Goal: Transaction & Acquisition: Purchase product/service

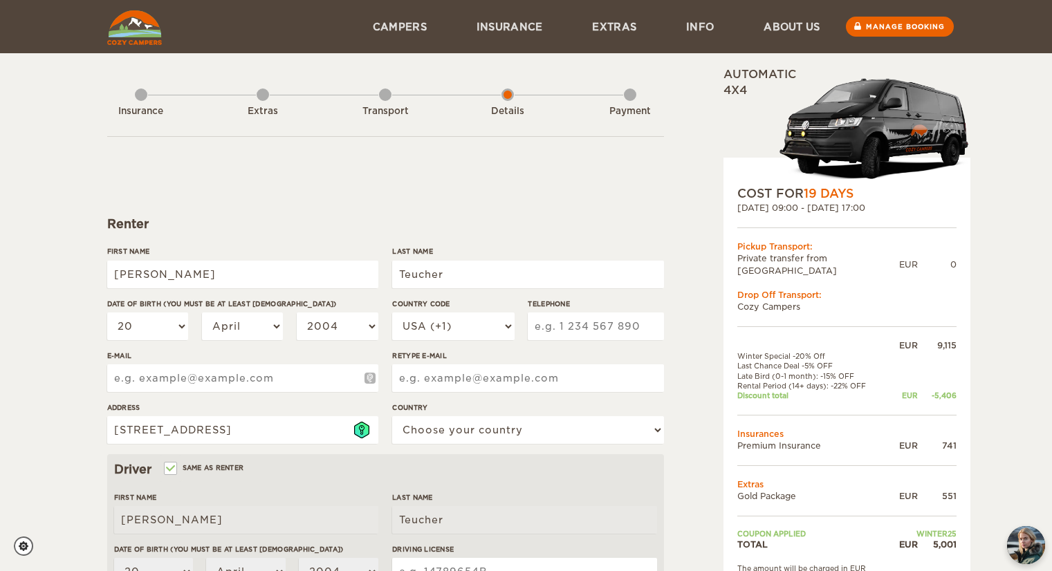
select select "20"
select select "04"
select select "20"
select select "04"
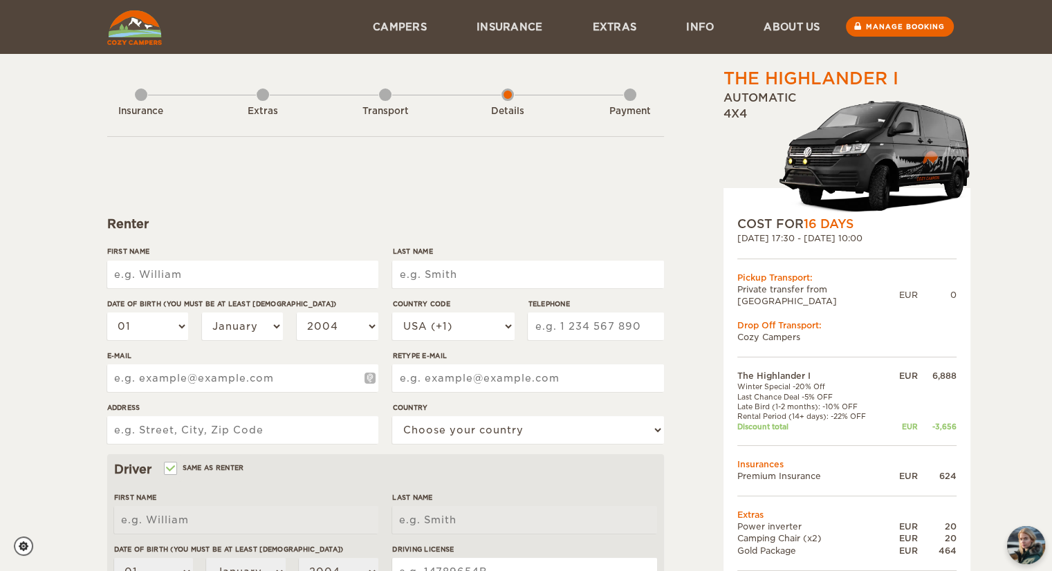
type input "[PERSON_NAME]"
type input "Teucher"
type input "Mozartstraße 334te Etage"
type input "[PERSON_NAME]"
type input "Teucher"
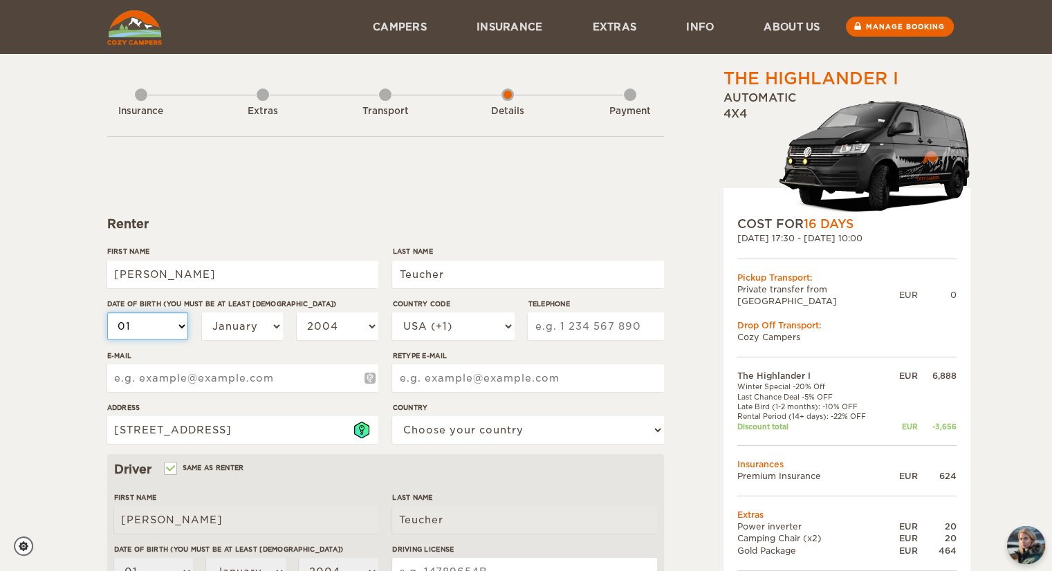
click at [169, 321] on select "01 02 03 04 05 06 07 08 09 10 11 12 13 14 15 16 17 18 19 20 21 22 23 24 25 26 2…" at bounding box center [148, 326] width 82 height 28
select select "20"
click at [107, 312] on select "01 02 03 04 05 06 07 08 09 10 11 12 13 14 15 16 17 18 19 20 21 22 23 24 25 26 2…" at bounding box center [148, 326] width 82 height 28
select select "20"
click at [254, 323] on select "January February March April May June July August September October November De…" at bounding box center [243, 326] width 82 height 28
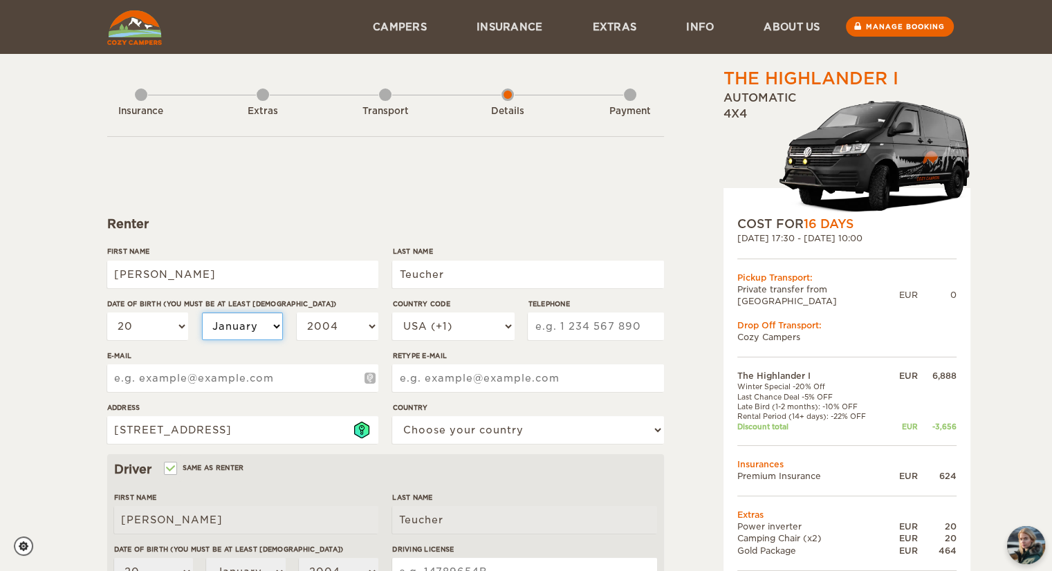
select select "04"
click at [202, 312] on select "January February March April May June July August September October November De…" at bounding box center [243, 326] width 82 height 28
select select "04"
click at [343, 326] on select "2004 2003 2002 2001 2000 1999 1998 1997 1996 1995 1994 1993 1992 1991 1990 1989…" at bounding box center [338, 326] width 82 height 28
select select "1994"
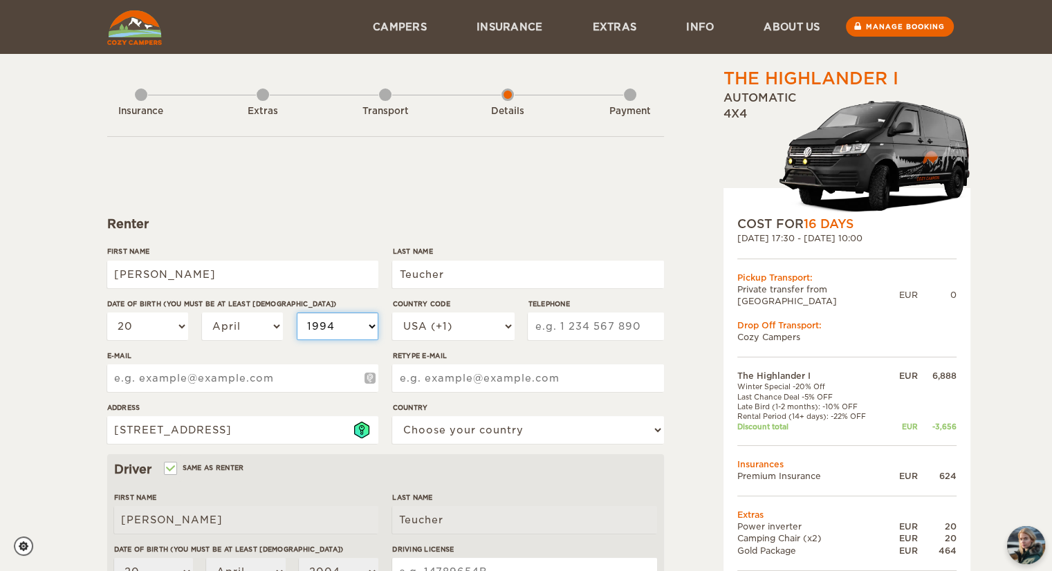
click at [297, 312] on select "2004 2003 2002 2001 2000 1999 1998 1997 1996 1995 1994 1993 1992 1991 1990 1989…" at bounding box center [338, 326] width 82 height 28
select select "1994"
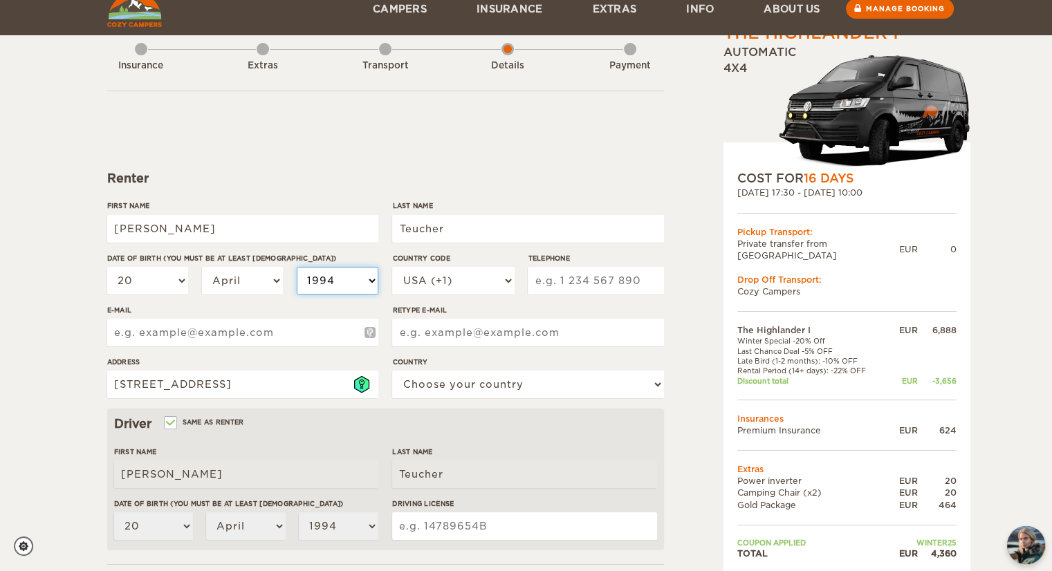
scroll to position [52, 0]
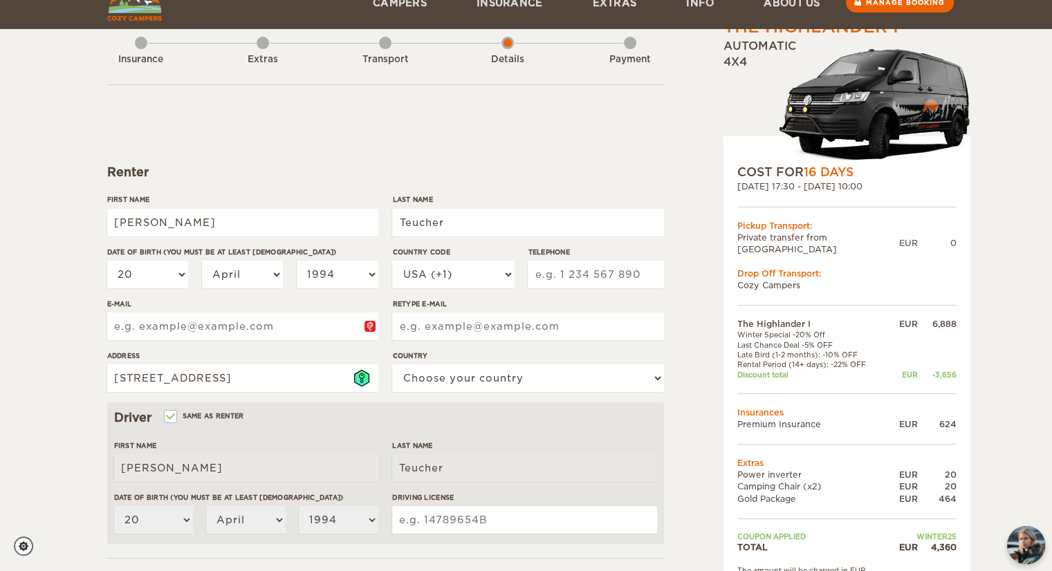
click at [252, 324] on input "E-mail" at bounding box center [242, 326] width 271 height 28
type input "denise@teucher.dev"
click at [426, 328] on input "Retype E-mail" at bounding box center [527, 326] width 271 height 28
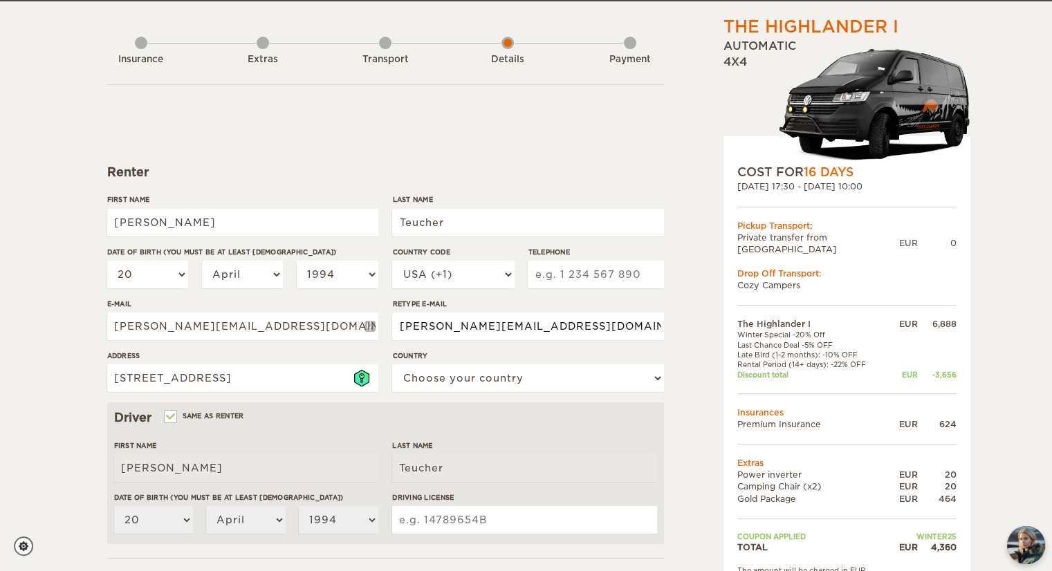
scroll to position [0, 0]
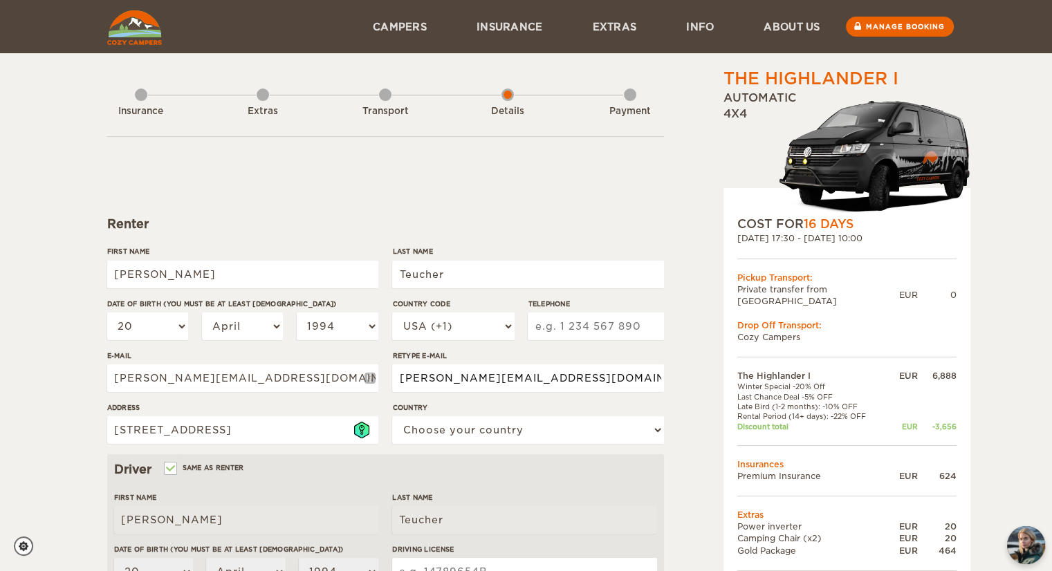
type input "denise@teucher.dev"
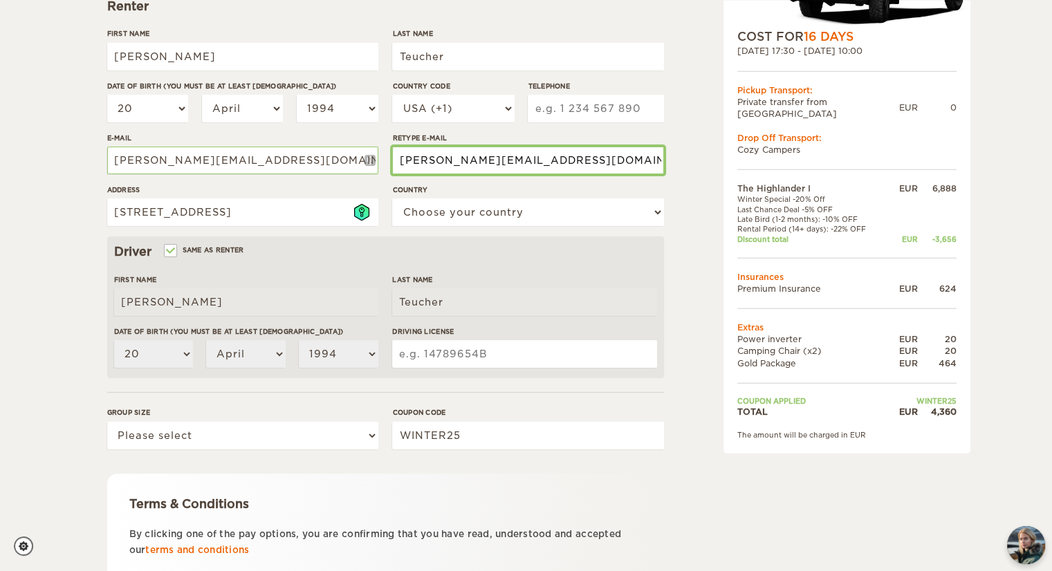
scroll to position [221, 0]
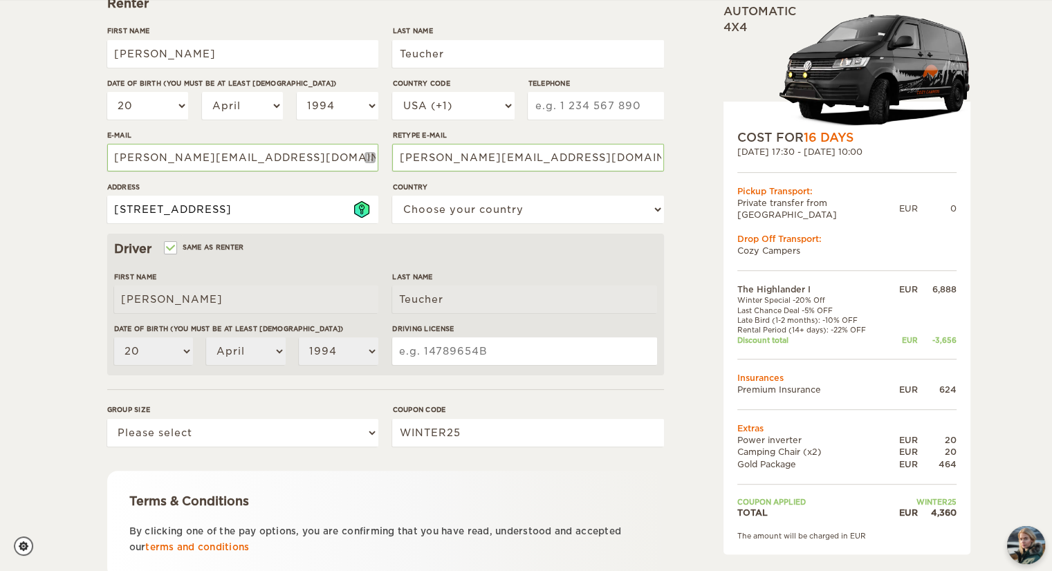
drag, startPoint x: 268, startPoint y: 216, endPoint x: 208, endPoint y: 212, distance: 60.3
click at [208, 212] on input "Mozartstraße 334te Etage" at bounding box center [242, 210] width 271 height 28
type input "Mozartstraße 33"
click at [430, 204] on select "Choose your country United States United Kingdom Germany Afghanistan Albania Al…" at bounding box center [527, 210] width 271 height 28
select select "77"
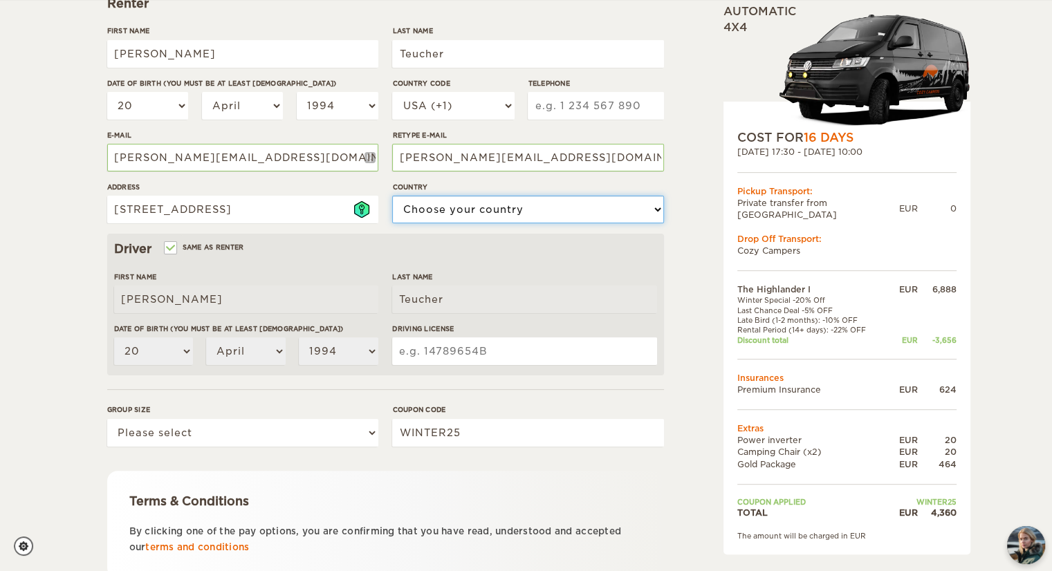
click at [392, 196] on select "Choose your country United States United Kingdom Germany Afghanistan Albania Al…" at bounding box center [527, 210] width 271 height 28
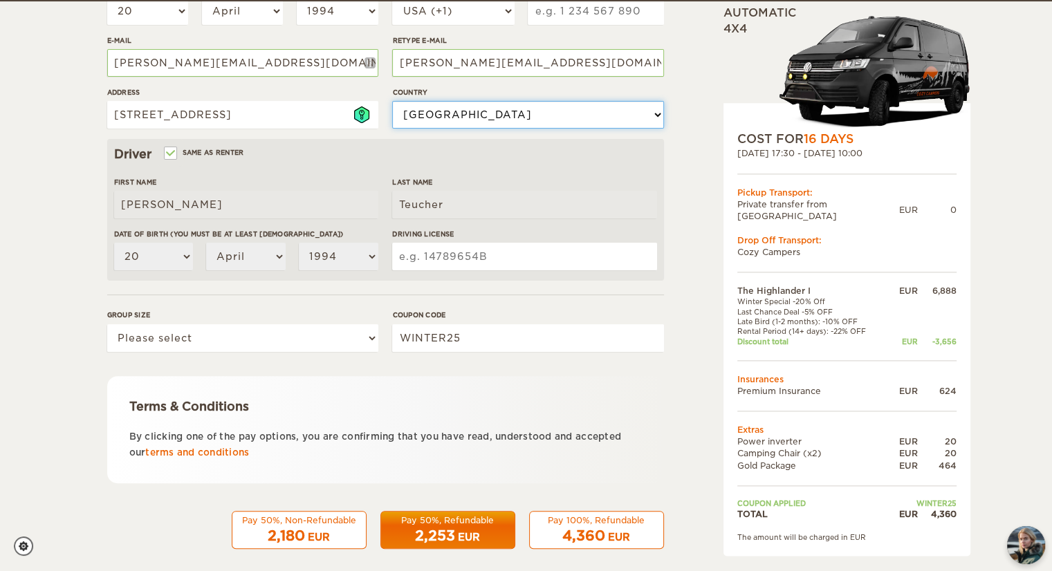
scroll to position [317, 0]
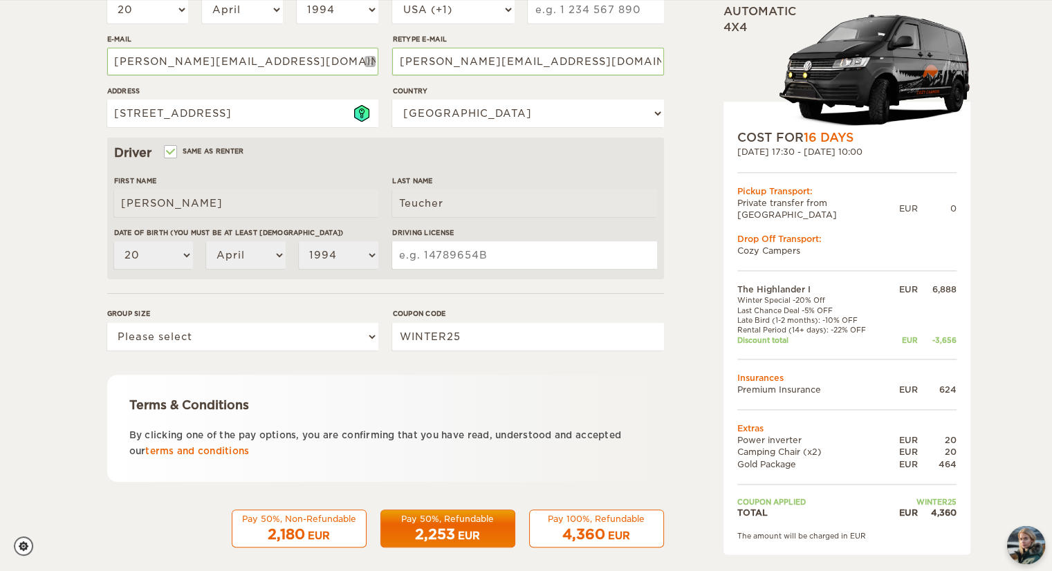
click at [442, 257] on input "Driving License" at bounding box center [524, 255] width 264 height 28
click at [218, 336] on select "Please select 1 2" at bounding box center [242, 337] width 271 height 28
select select "2"
click at [107, 323] on select "Please select 1 2" at bounding box center [242, 337] width 271 height 28
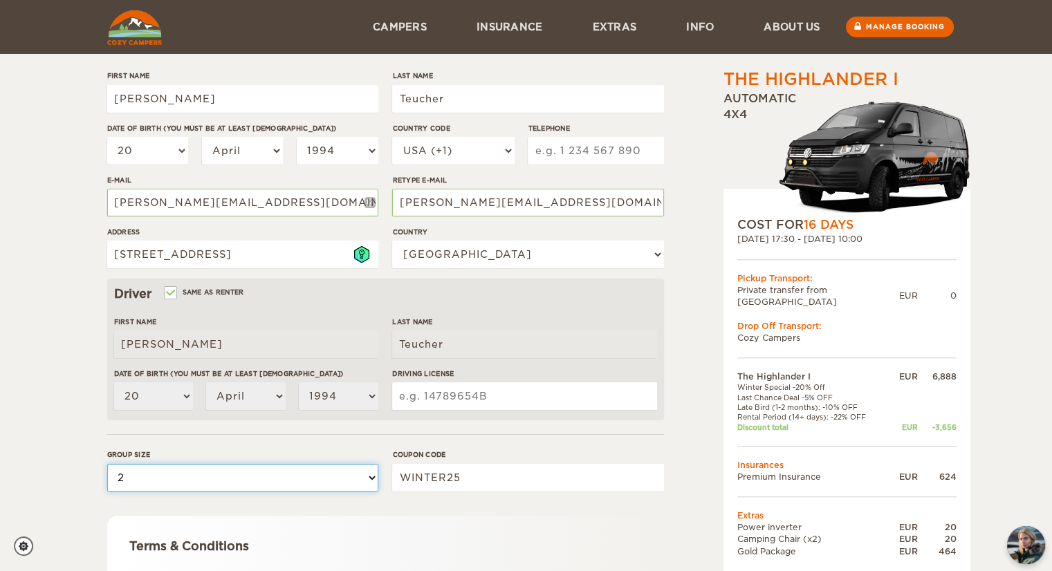
scroll to position [175, 0]
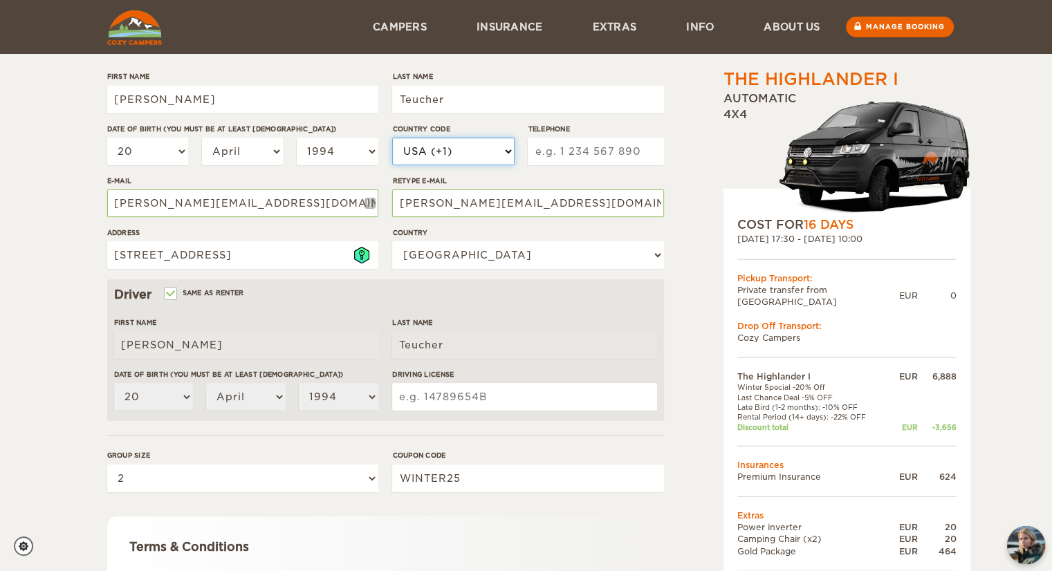
click at [445, 144] on select "USA (+1) UK (+44) Germany (+49) Algeria (+213) Andorra (+376) Angola (+244) Ang…" at bounding box center [453, 152] width 122 height 28
select select "49"
click at [392, 138] on select "USA (+1) UK (+44) Germany (+49) Algeria (+213) Andorra (+376) Angola (+244) Ang…" at bounding box center [453, 152] width 122 height 28
click at [566, 156] on input "Telephone" at bounding box center [595, 152] width 136 height 28
type input "1622345783"
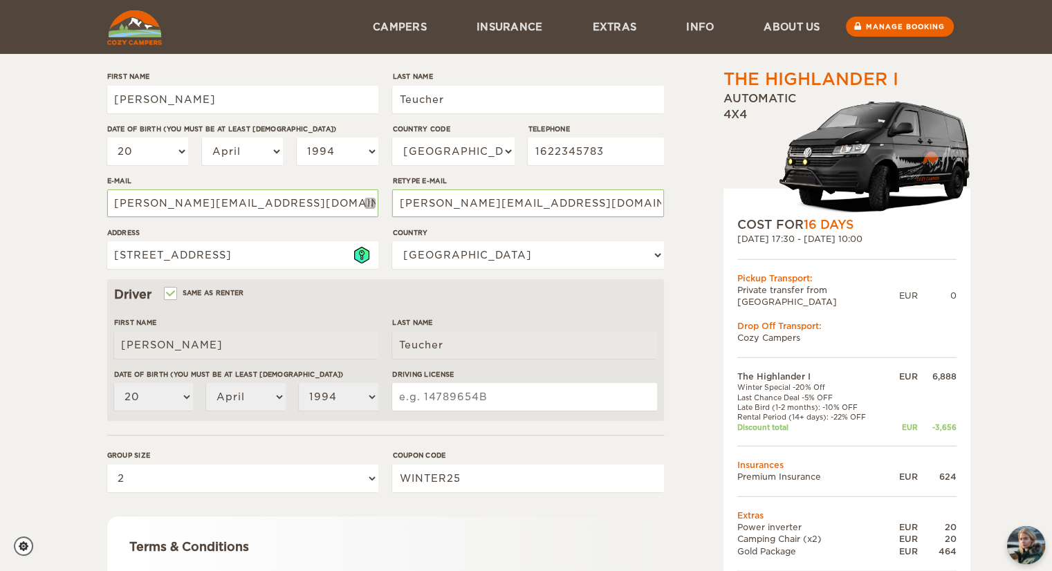
click at [487, 393] on input "Driving License" at bounding box center [524, 397] width 264 height 28
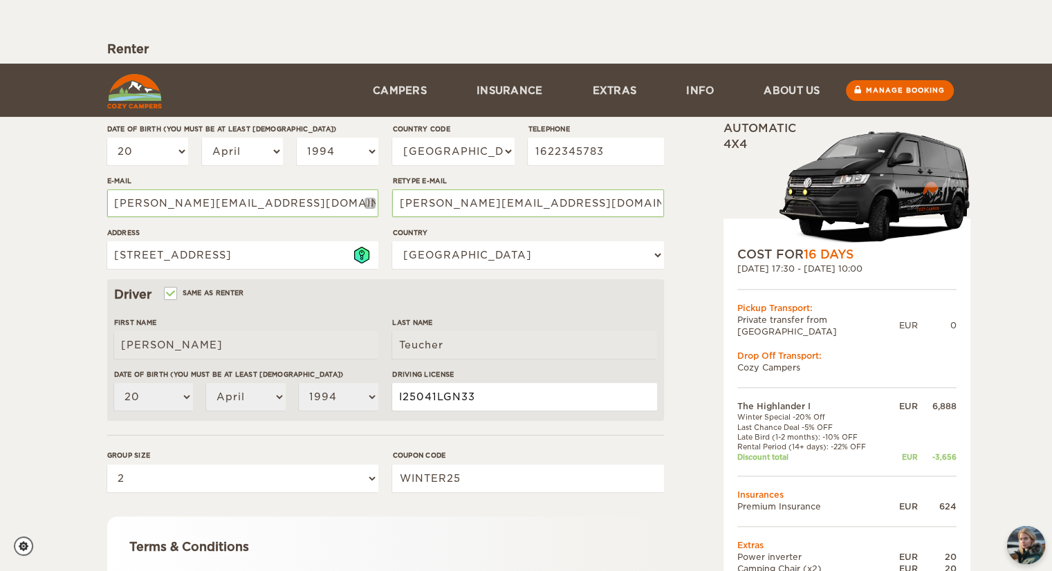
scroll to position [328, 0]
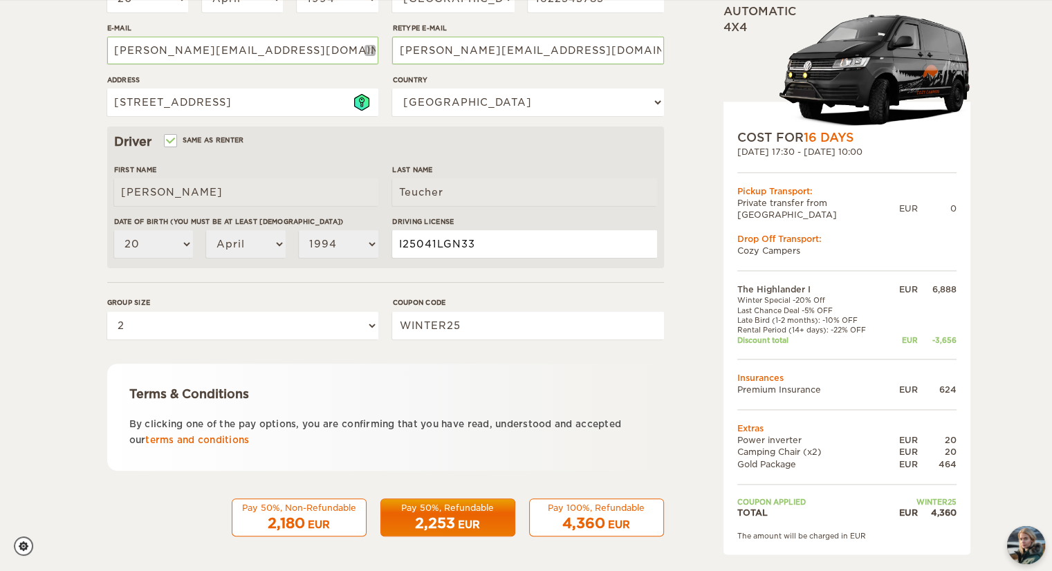
type input "I25041LGN33"
click at [617, 523] on div "EUR" at bounding box center [619, 525] width 22 height 14
click at [445, 523] on span "2,253" at bounding box center [435, 523] width 40 height 17
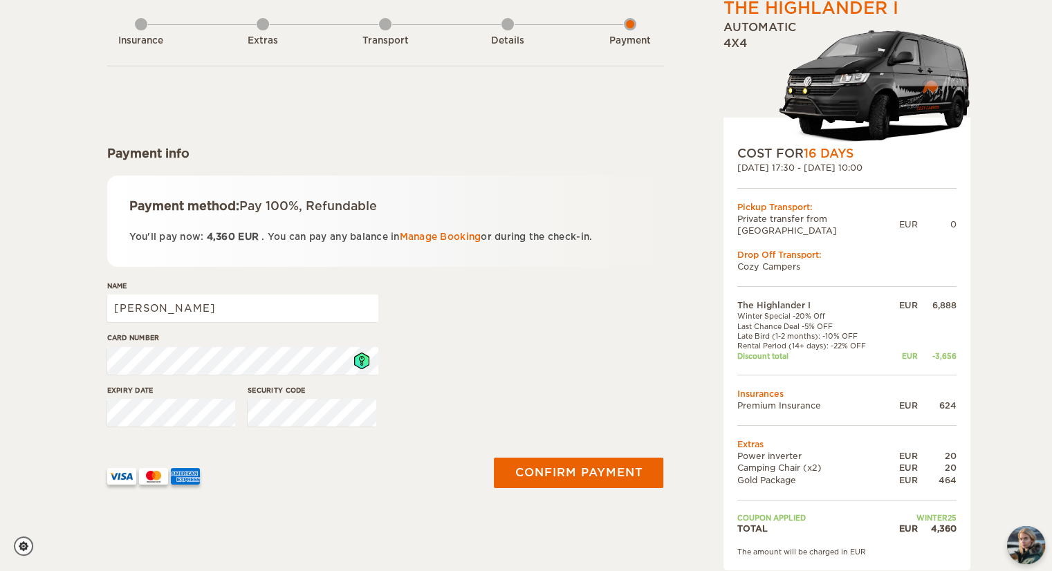
scroll to position [72, 0]
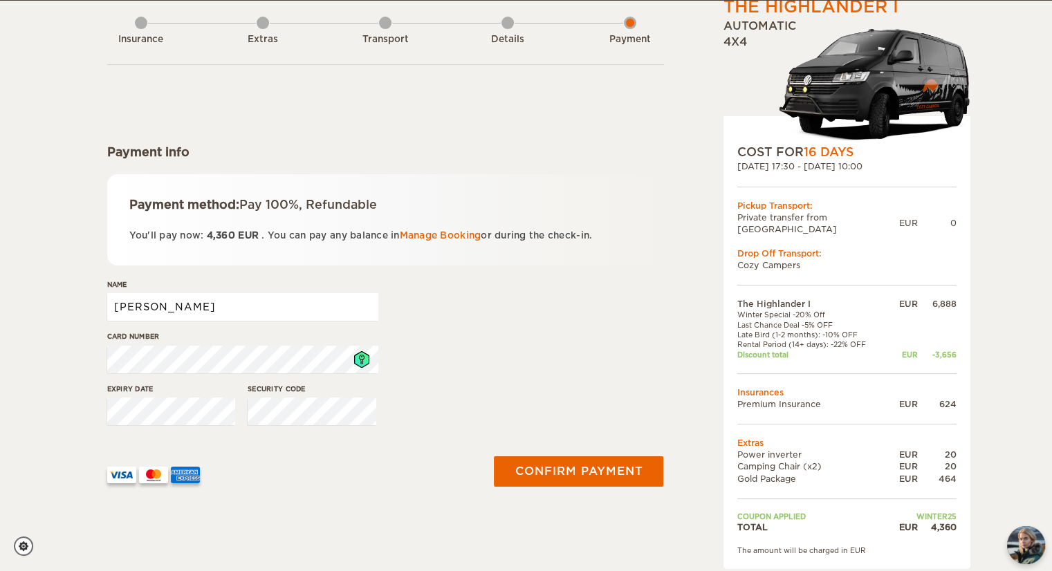
click at [239, 293] on input "[PERSON_NAME]" at bounding box center [242, 307] width 271 height 28
type input "[PERSON_NAME]"
click at [359, 360] on icon at bounding box center [361, 359] width 15 height 17
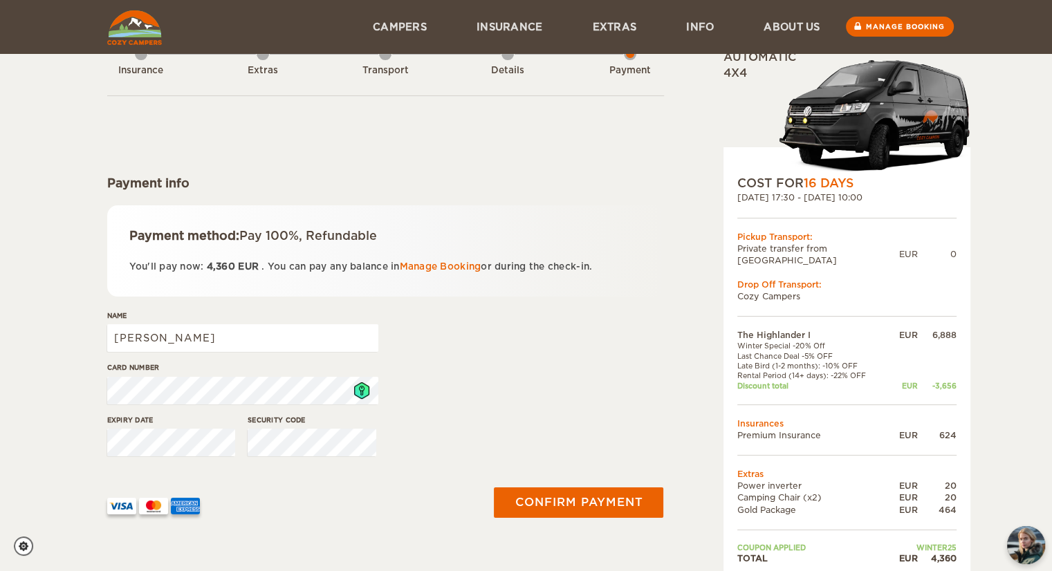
scroll to position [39, 0]
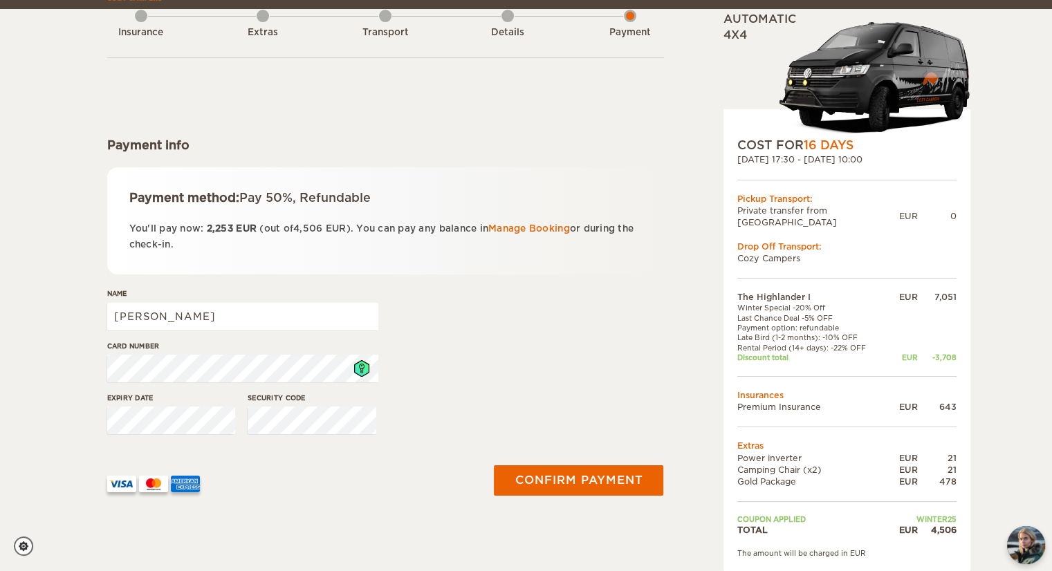
scroll to position [88, 0]
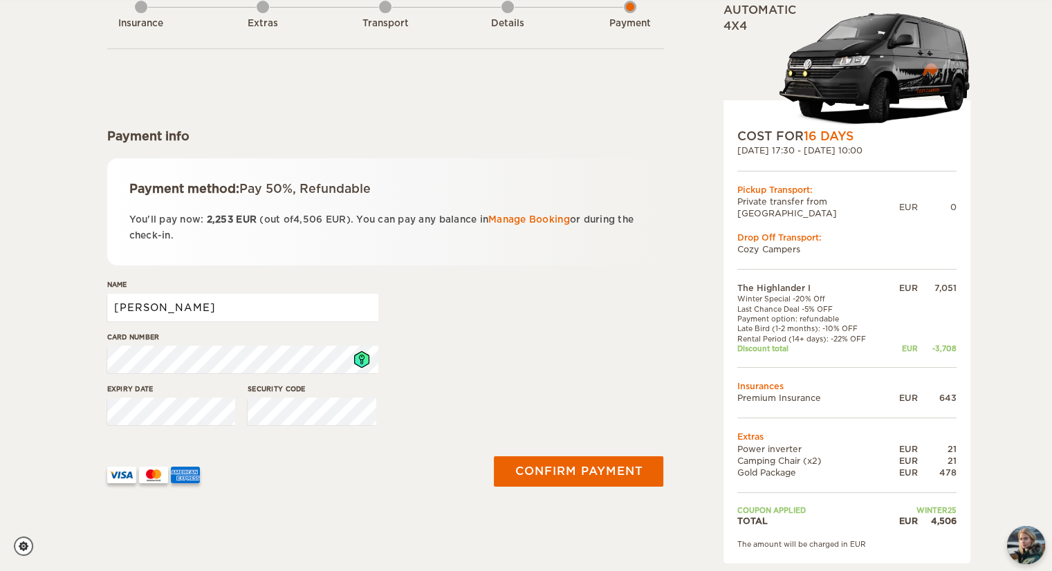
click at [237, 309] on input "[PERSON_NAME]" at bounding box center [242, 308] width 271 height 28
type input "[PERSON_NAME]"
click at [359, 357] on icon at bounding box center [361, 359] width 15 height 17
click at [581, 481] on button "Confirm payment" at bounding box center [578, 471] width 169 height 30
click at [537, 479] on button "submit" at bounding box center [578, 471] width 170 height 30
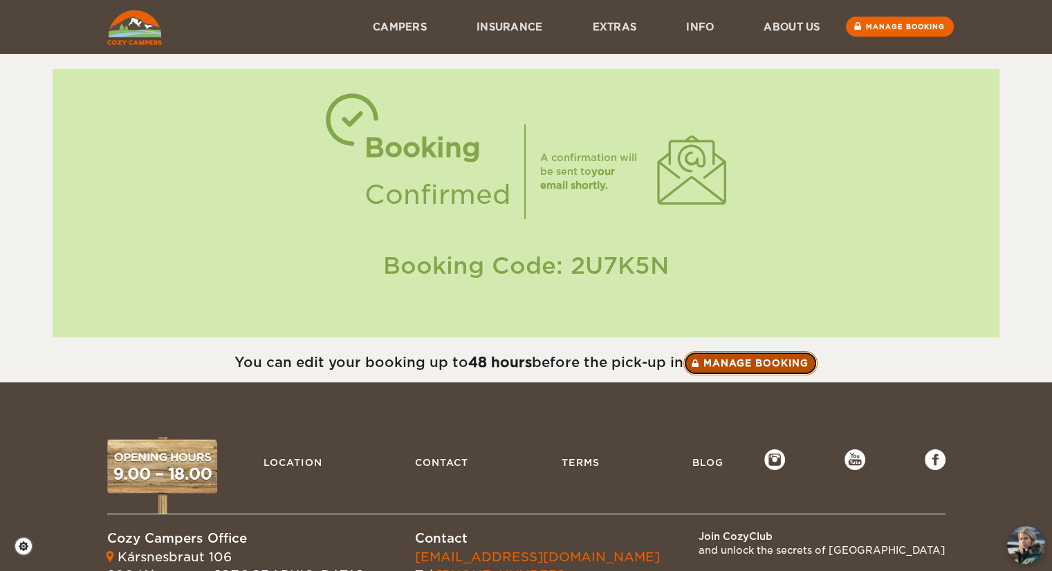
click at [715, 356] on link "Manage booking" at bounding box center [750, 363] width 134 height 24
